Goal: Task Accomplishment & Management: Use online tool/utility

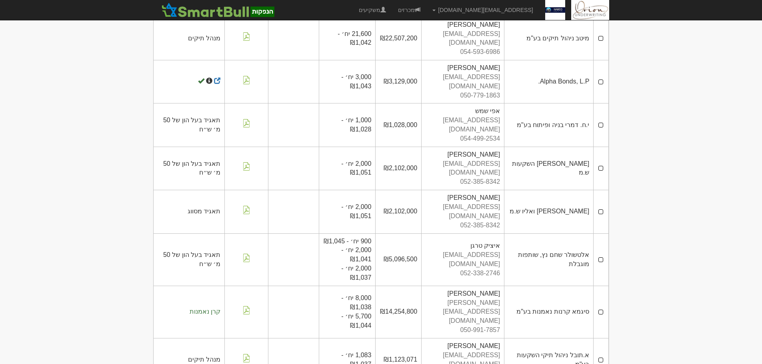
scroll to position [360, 0]
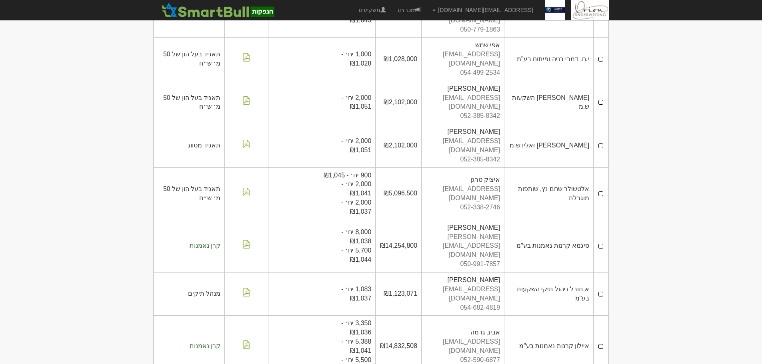
click at [684, 141] on body "[EMAIL_ADDRESS][DOMAIN_NAME] הגדרות חשבונות הנפקה תבניות הודעות קיבול" at bounding box center [381, 109] width 762 height 938
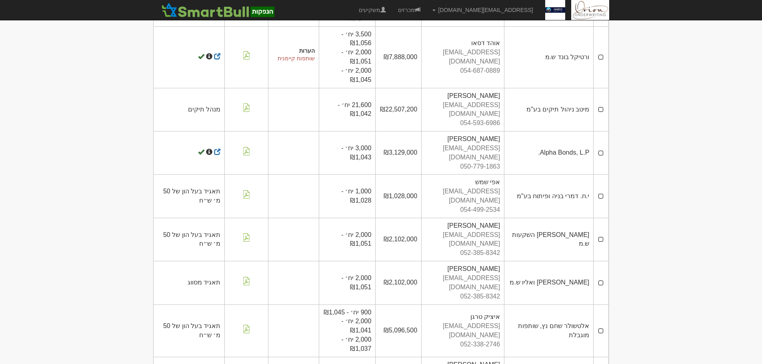
scroll to position [180, 0]
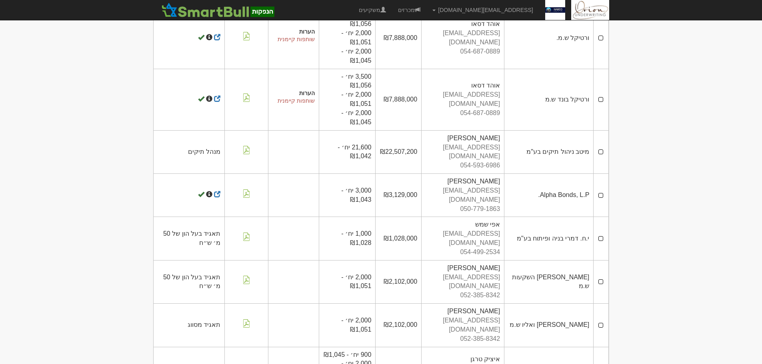
click at [551, 146] on td "מיטב ניהול תיקים בע"מ" at bounding box center [548, 151] width 89 height 43
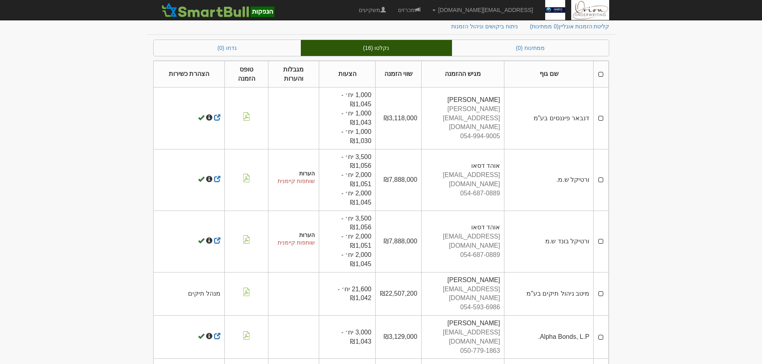
scroll to position [0, 0]
